Goal: Task Accomplishment & Management: Use online tool/utility

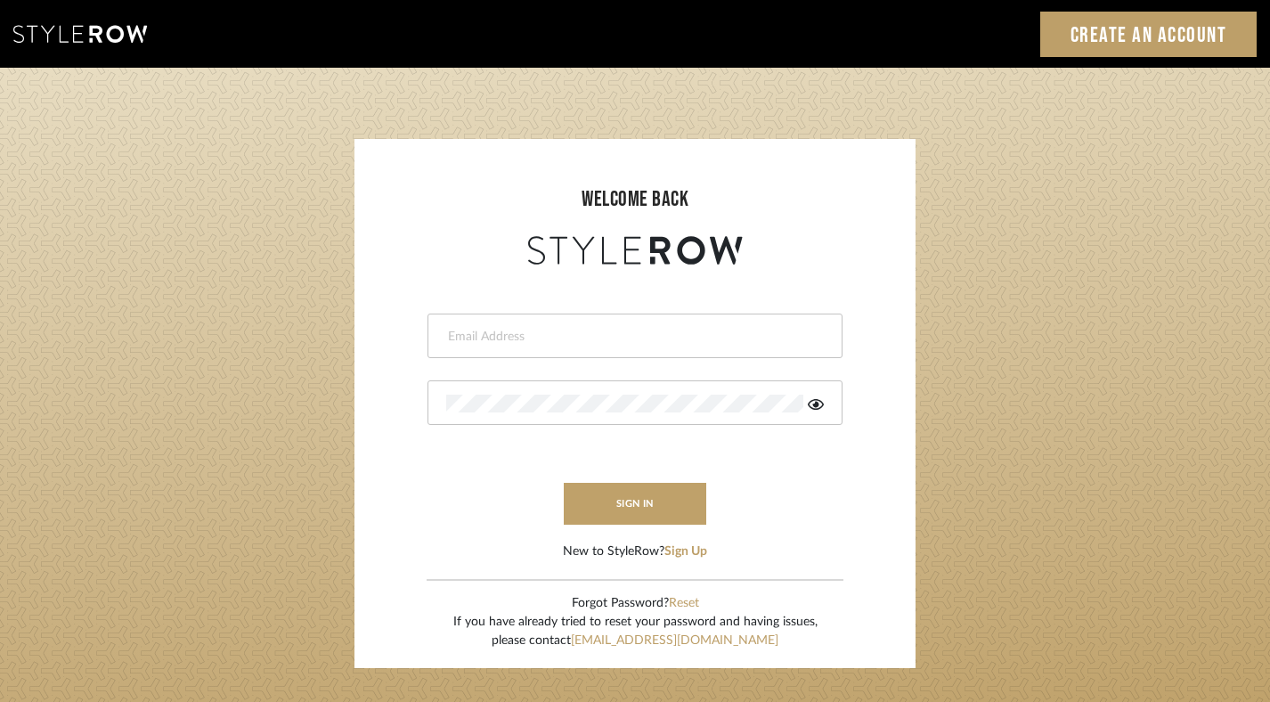
click at [736, 325] on div at bounding box center [634, 335] width 415 height 45
type input "jim@evolvedremodeling.com"
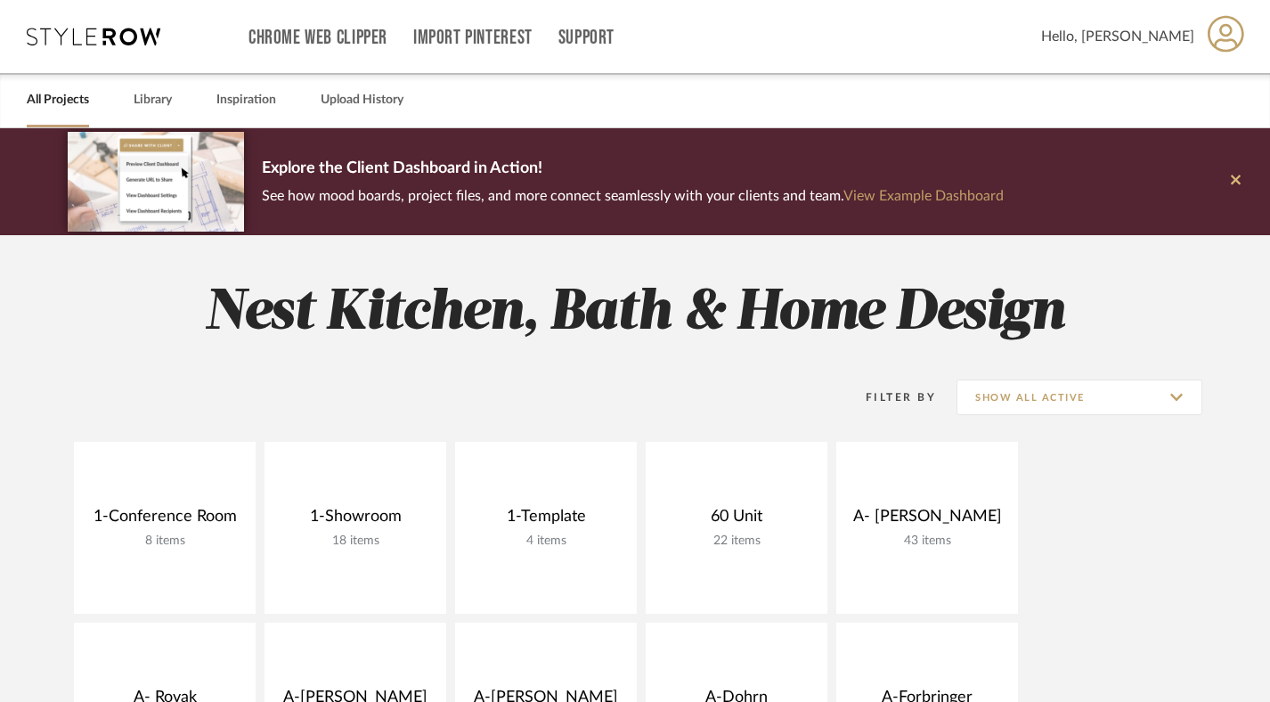
click at [1235, 176] on icon at bounding box center [1236, 180] width 10 height 16
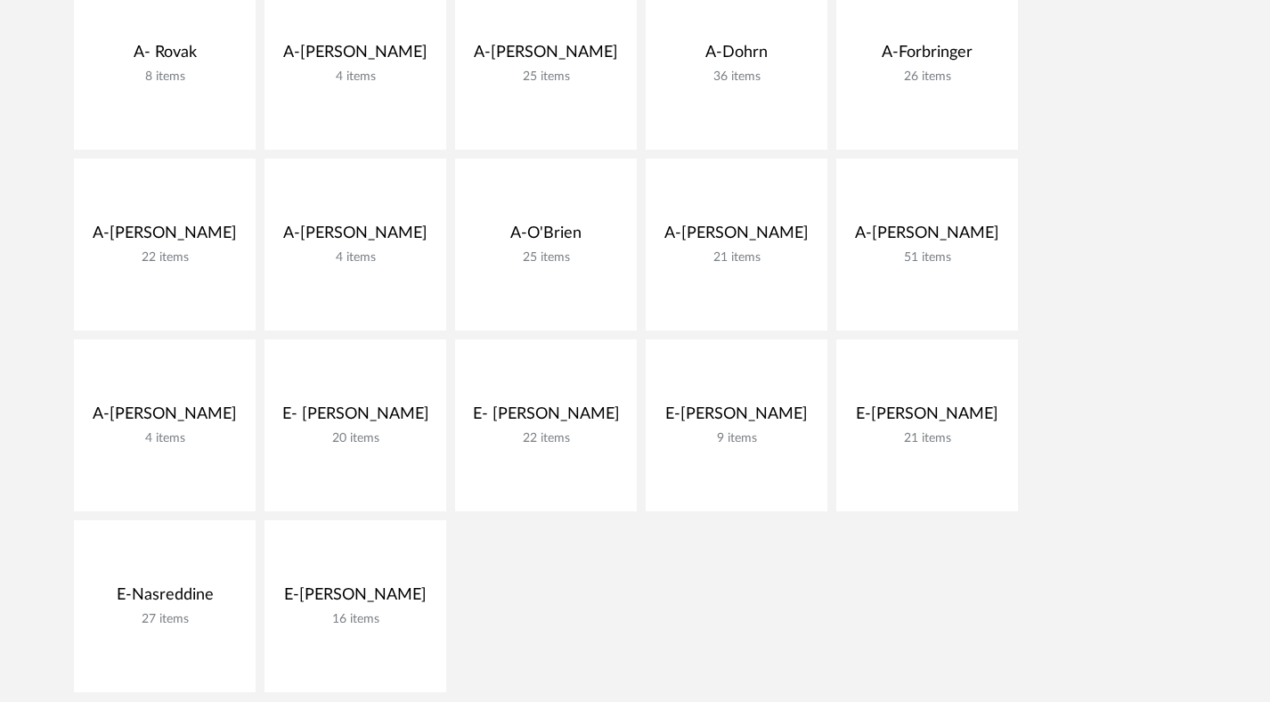
scroll to position [482, 0]
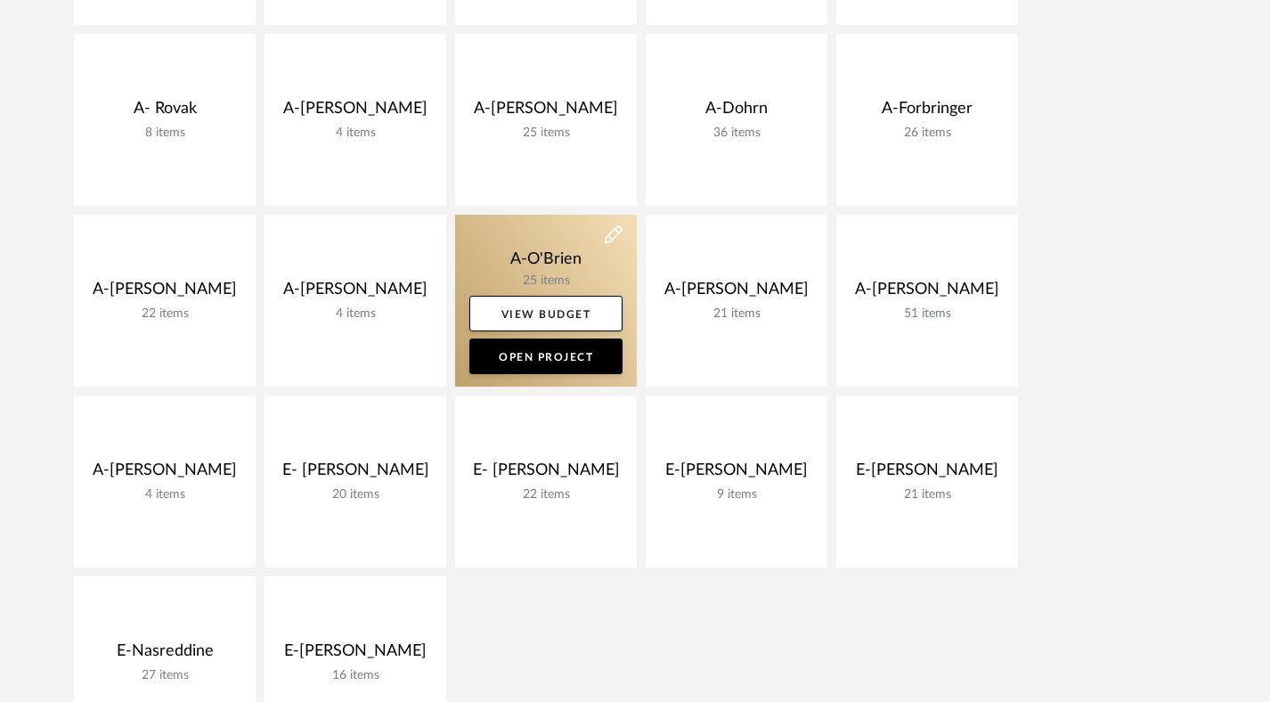
click at [591, 252] on link at bounding box center [546, 301] width 182 height 172
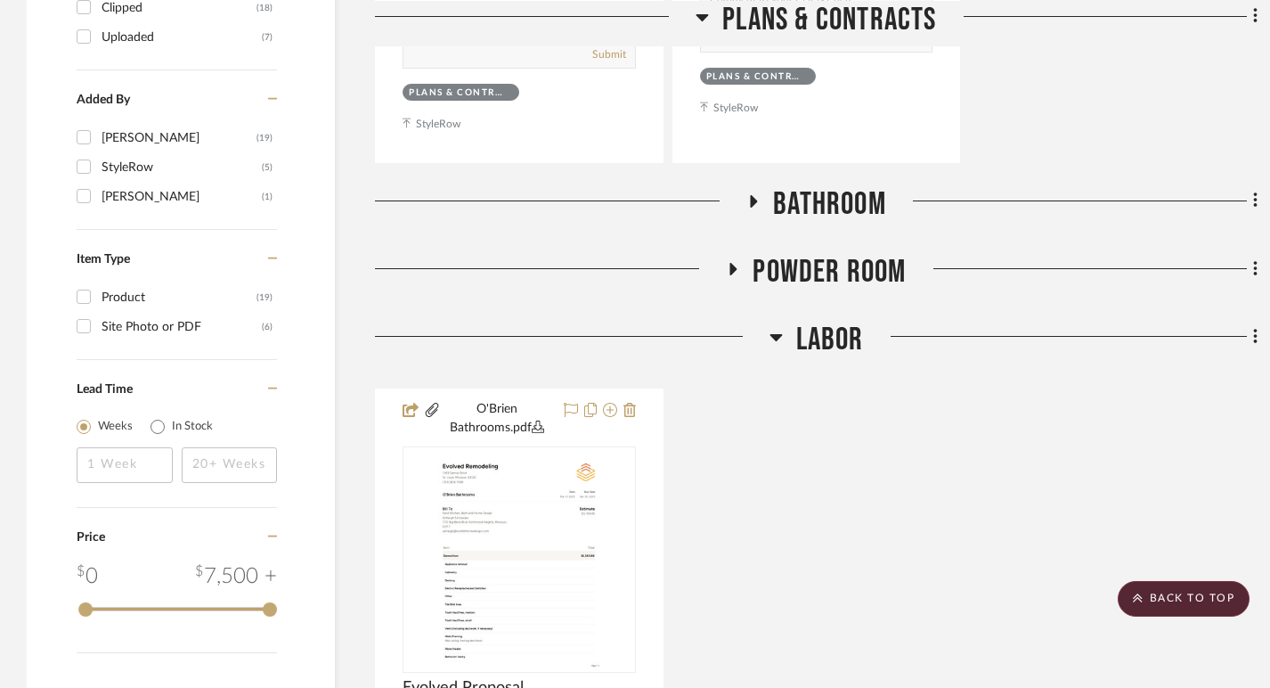
scroll to position [1819, 0]
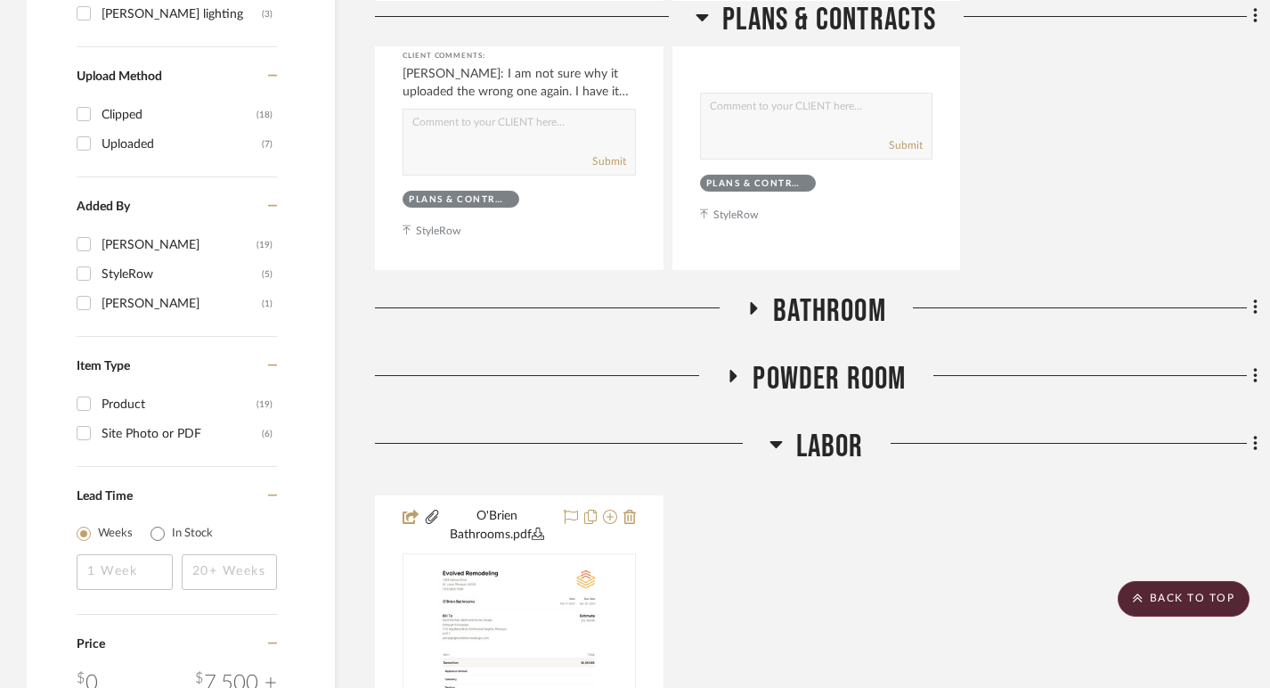
click at [725, 389] on div at bounding box center [550, 382] width 351 height 45
click at [732, 376] on icon at bounding box center [733, 376] width 7 height 12
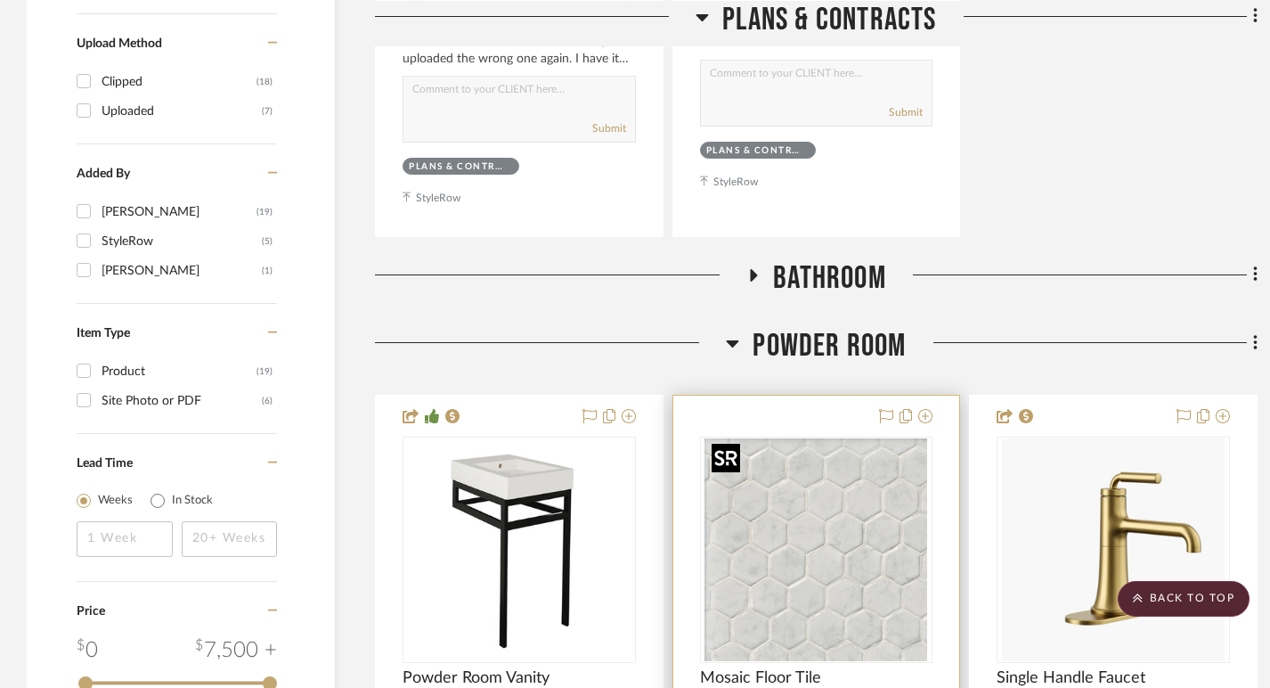
scroll to position [1845, 0]
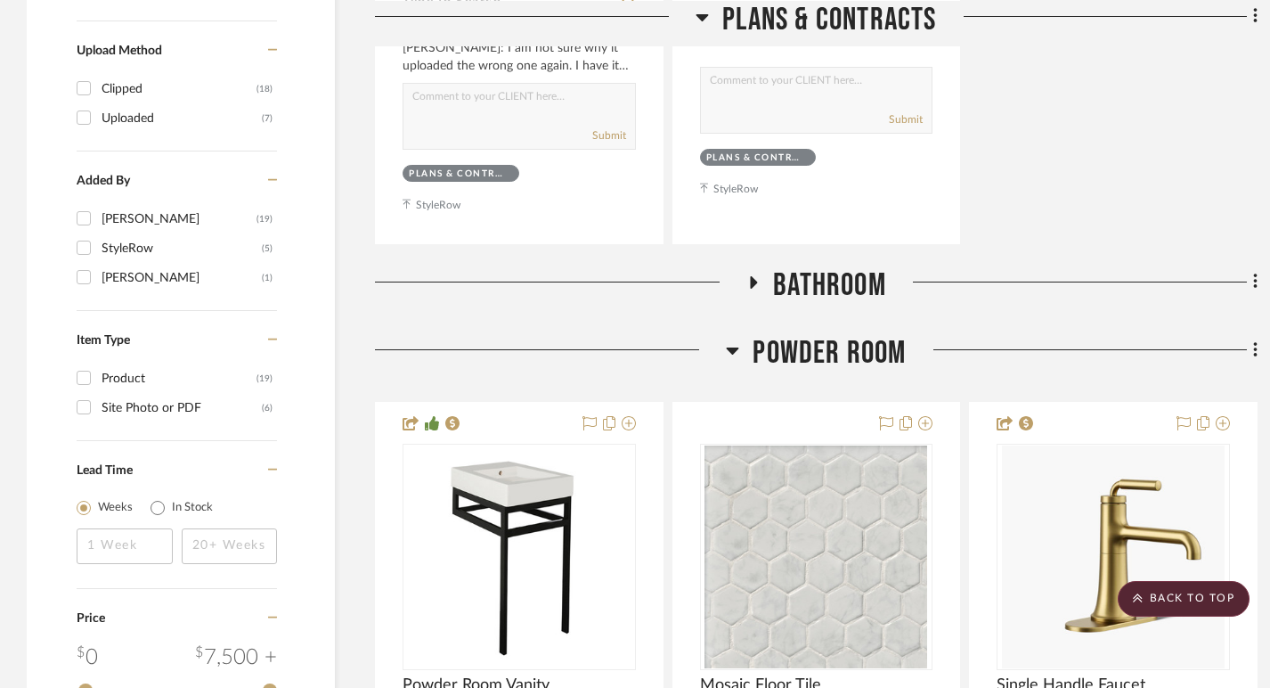
click at [751, 276] on icon at bounding box center [754, 282] width 7 height 12
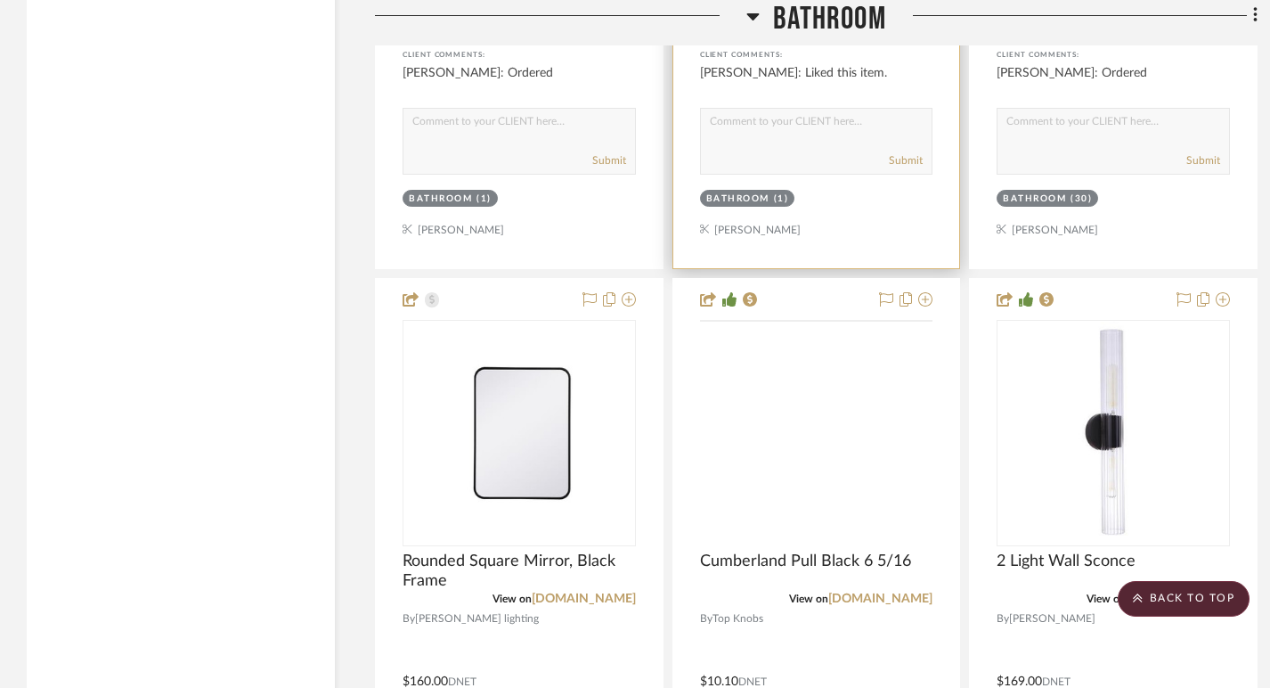
scroll to position [2693, 0]
